Goal: Task Accomplishment & Management: Manage account settings

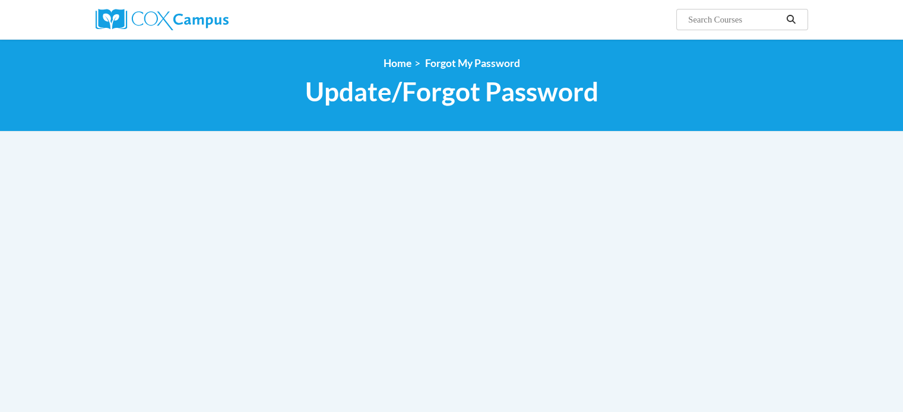
type input "[EMAIL_ADDRESS][DOMAIN_NAME]"
